Goal: Check status: Check status

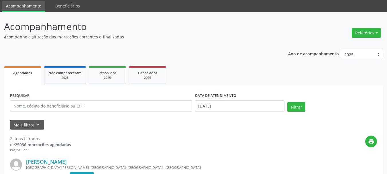
scroll to position [29, 0]
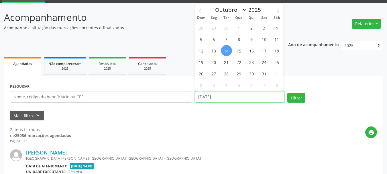
click at [235, 97] on input "[DATE]" at bounding box center [240, 96] width 90 height 11
click at [240, 51] on span "15" at bounding box center [238, 50] width 11 height 11
type input "[DATE]"
click at [240, 51] on span "15" at bounding box center [238, 50] width 11 height 11
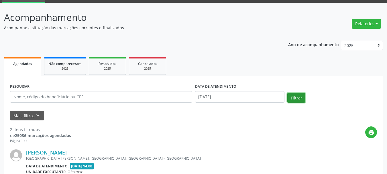
click at [298, 95] on button "Filtrar" at bounding box center [296, 98] width 18 height 10
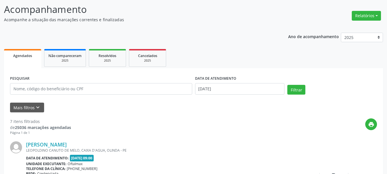
scroll to position [0, 0]
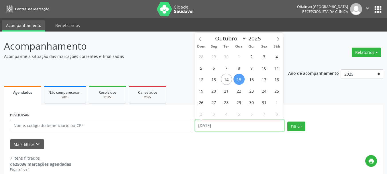
click at [223, 126] on input "[DATE]" at bounding box center [240, 125] width 90 height 11
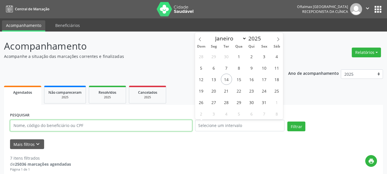
click at [34, 126] on input "text" at bounding box center [101, 125] width 182 height 11
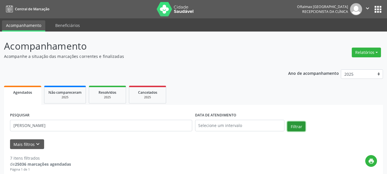
click at [301, 126] on button "Filtrar" at bounding box center [296, 126] width 18 height 10
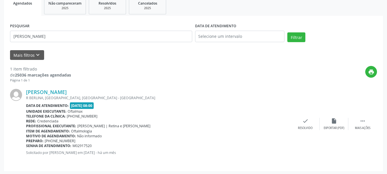
scroll to position [90, 0]
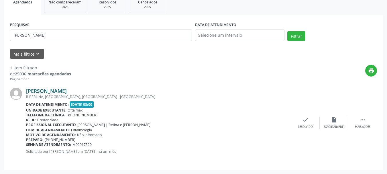
click at [49, 92] on link "[PERSON_NAME]" at bounding box center [46, 91] width 41 height 6
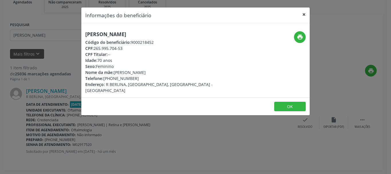
click at [305, 15] on button "×" at bounding box center [304, 14] width 11 height 14
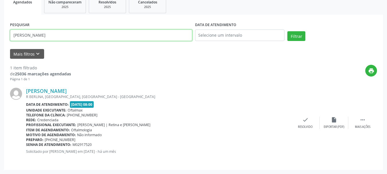
click at [51, 34] on input "[PERSON_NAME]" at bounding box center [101, 35] width 182 height 11
type input "L"
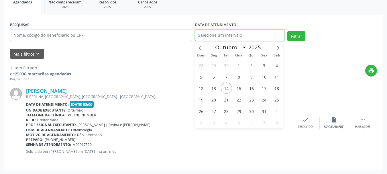
click at [213, 35] on input "text" at bounding box center [240, 35] width 90 height 11
click at [238, 88] on span "15" at bounding box center [238, 88] width 11 height 11
type input "[DATE]"
click at [238, 88] on span "15" at bounding box center [238, 88] width 11 height 11
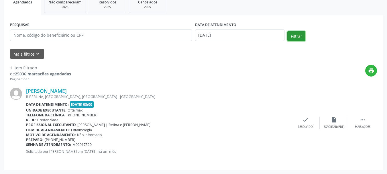
click at [298, 37] on button "Filtrar" at bounding box center [296, 36] width 18 height 10
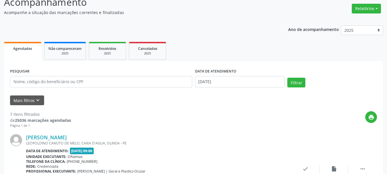
scroll to position [0, 0]
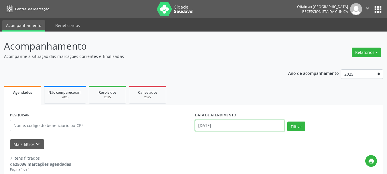
click at [226, 126] on input "[DATE]" at bounding box center [240, 125] width 90 height 11
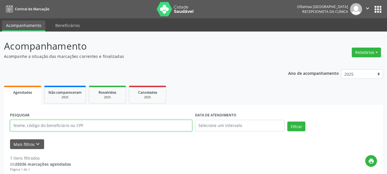
click at [50, 125] on input "text" at bounding box center [101, 125] width 182 height 11
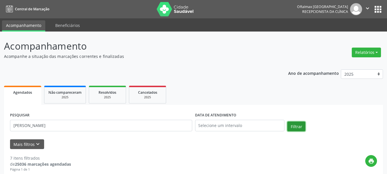
click at [298, 127] on button "Filtrar" at bounding box center [296, 126] width 18 height 10
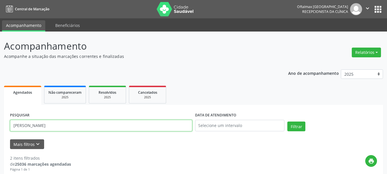
click at [108, 124] on input "[PERSON_NAME]" at bounding box center [101, 125] width 182 height 11
type input "A"
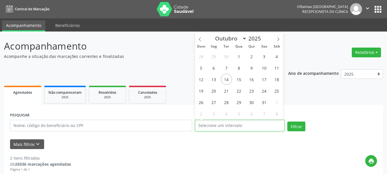
click at [207, 125] on input "text" at bounding box center [240, 125] width 90 height 11
click at [239, 78] on span "15" at bounding box center [238, 79] width 11 height 11
type input "[DATE]"
click at [239, 78] on span "15" at bounding box center [238, 79] width 11 height 11
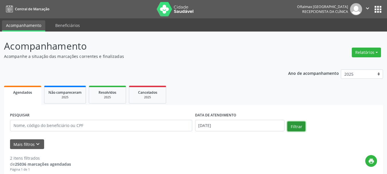
click at [297, 124] on button "Filtrar" at bounding box center [296, 126] width 18 height 10
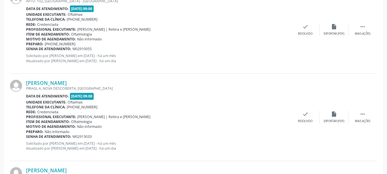
scroll to position [458, 0]
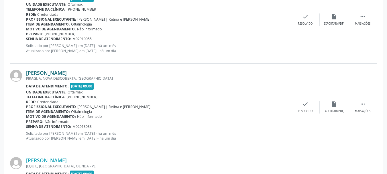
click at [54, 72] on link "[PERSON_NAME]" at bounding box center [46, 73] width 41 height 6
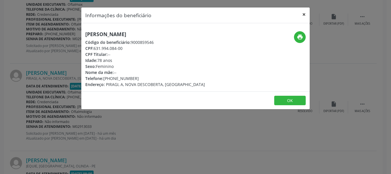
drag, startPoint x: 304, startPoint y: 13, endPoint x: 229, endPoint y: 45, distance: 81.3
click at [304, 14] on button "×" at bounding box center [304, 14] width 11 height 14
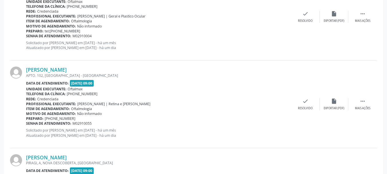
scroll to position [344, 0]
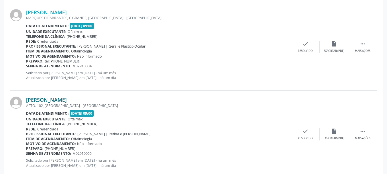
click at [55, 102] on link "[PERSON_NAME]" at bounding box center [46, 100] width 41 height 6
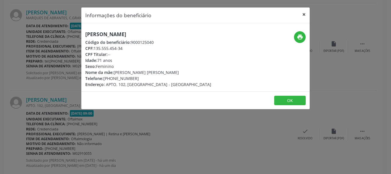
click at [305, 13] on button "×" at bounding box center [304, 14] width 11 height 14
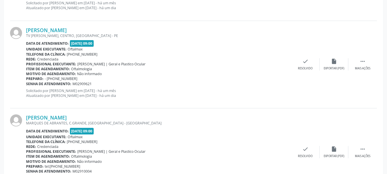
scroll to position [105, 0]
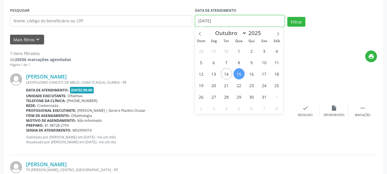
click at [224, 22] on input "[DATE]" at bounding box center [240, 20] width 90 height 11
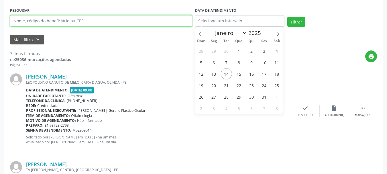
click at [46, 20] on input "text" at bounding box center [101, 20] width 182 height 11
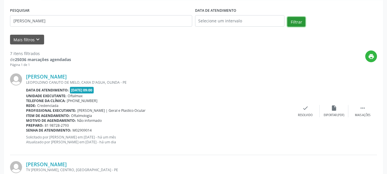
click at [295, 22] on button "Filtrar" at bounding box center [296, 22] width 18 height 10
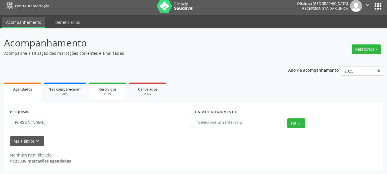
scroll to position [3, 0]
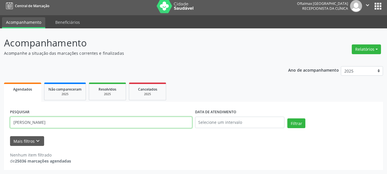
click at [47, 124] on input "[PERSON_NAME]" at bounding box center [101, 122] width 182 height 11
type input "[PERSON_NAME]"
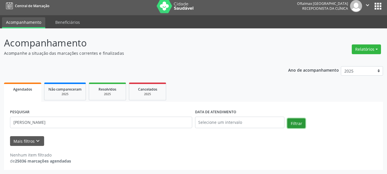
click at [294, 123] on button "Filtrar" at bounding box center [296, 123] width 18 height 10
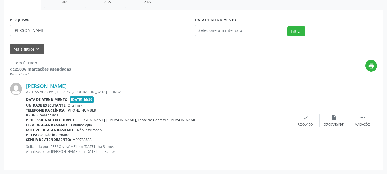
scroll to position [95, 0]
